Goal: Task Accomplishment & Management: Use online tool/utility

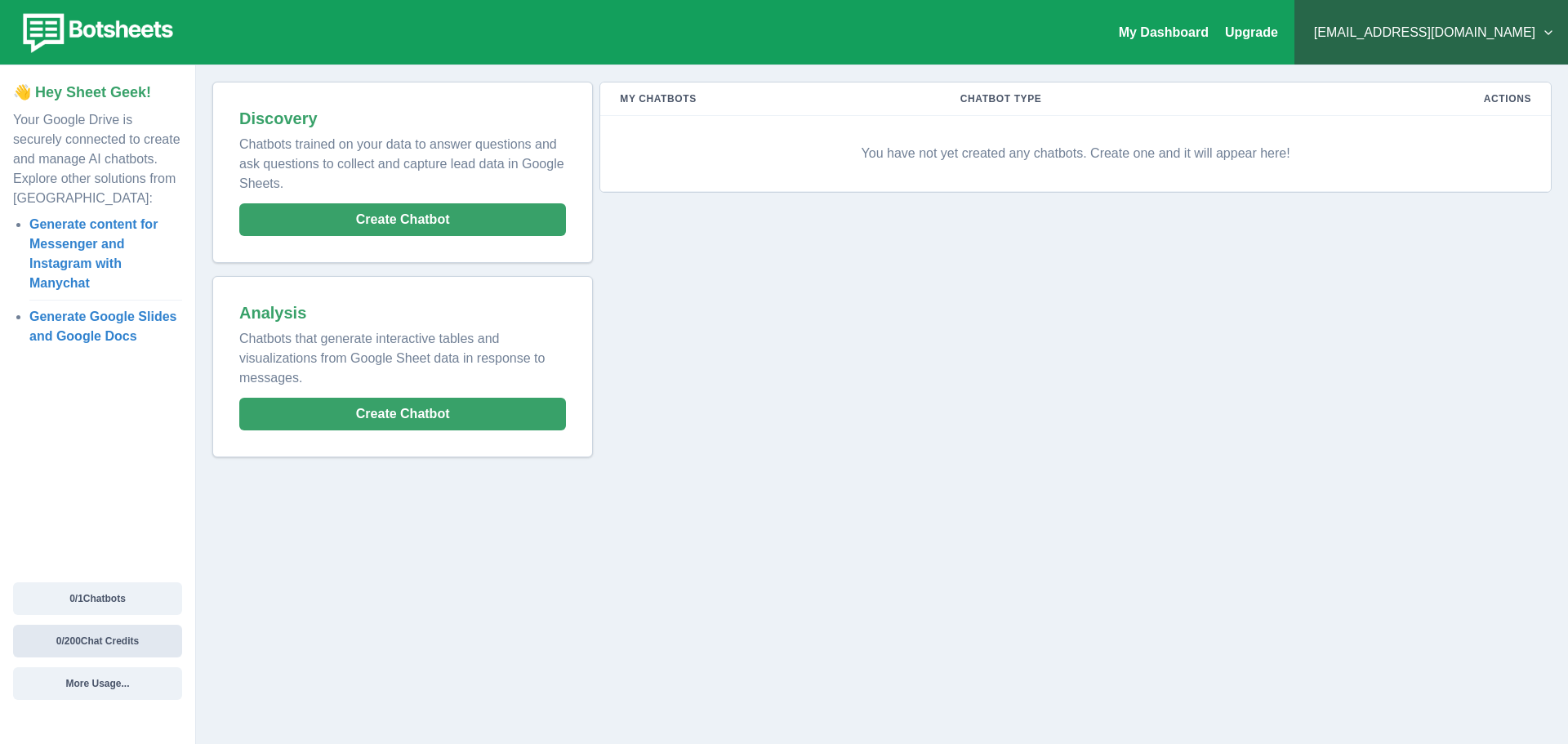
click at [122, 650] on button "0 / 200 Chat Credits" at bounding box center [97, 641] width 169 height 33
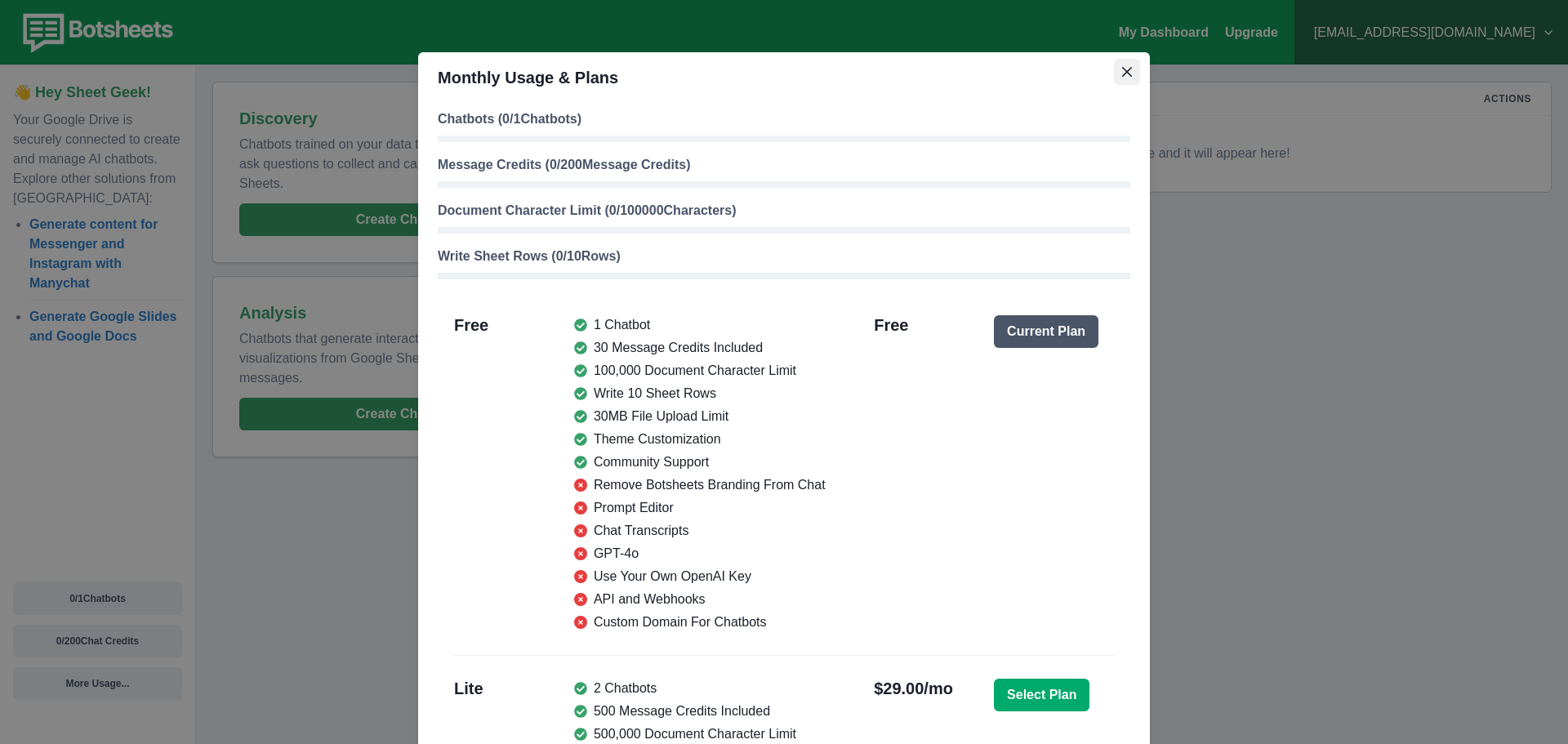
click at [1122, 76] on icon "Close" at bounding box center [1127, 72] width 10 height 10
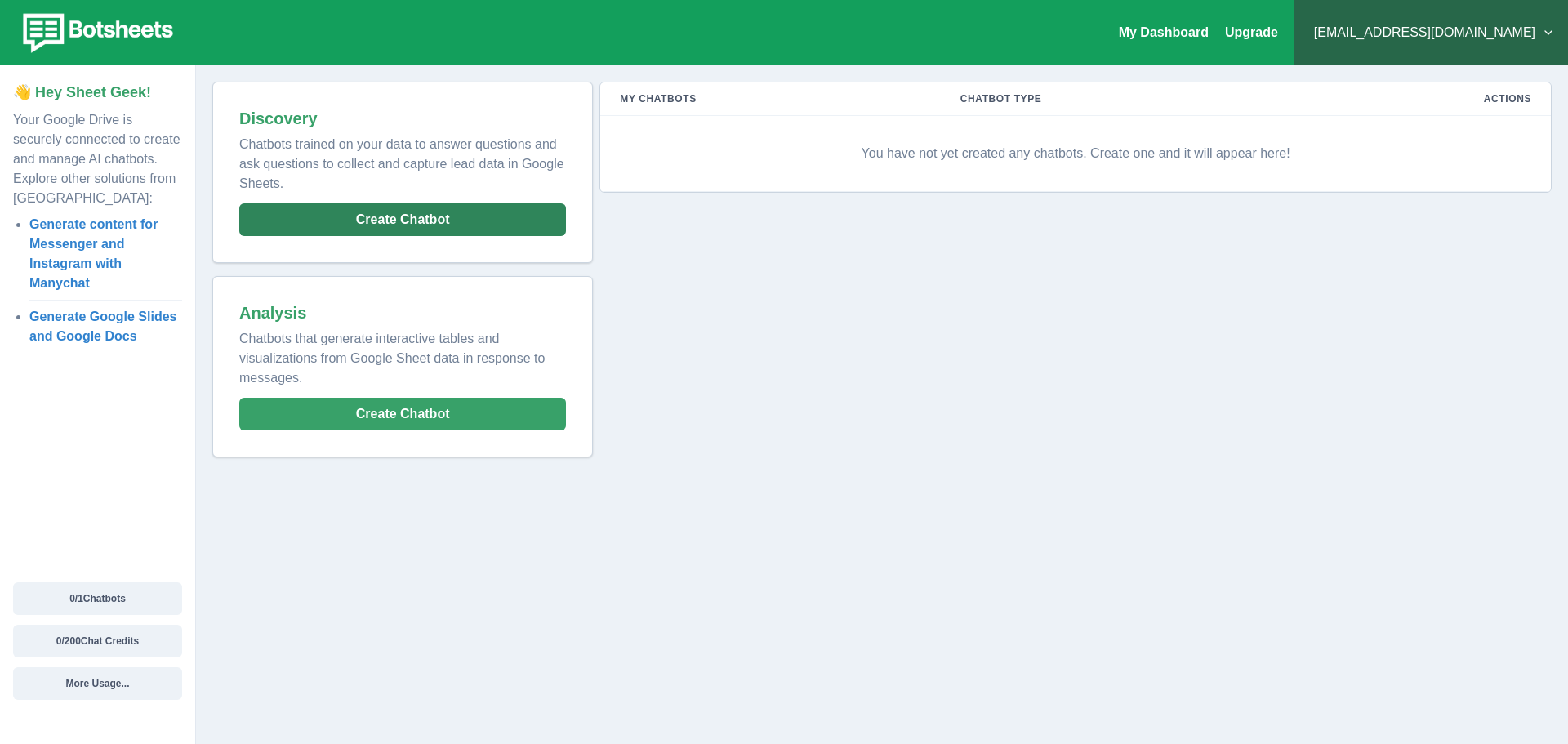
click at [432, 219] on button "Create Chatbot" at bounding box center [403, 219] width 326 height 33
